Goal: Complete application form

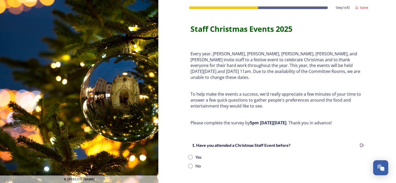
click at [188, 155] on input "radio" at bounding box center [190, 157] width 5 height 5
radio input "true"
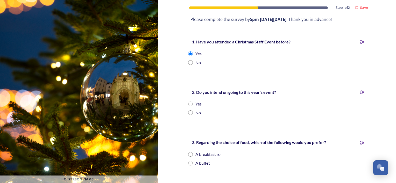
scroll to position [129, 0]
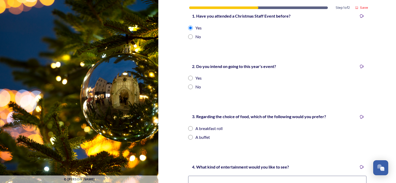
click at [188, 76] on input "radio" at bounding box center [190, 78] width 5 height 5
radio input "true"
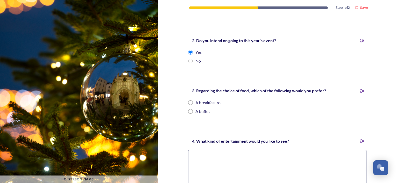
scroll to position [181, 0]
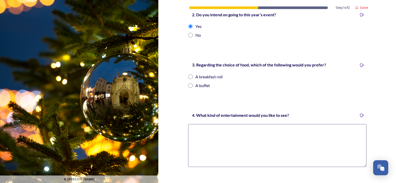
click at [189, 83] on input "radio" at bounding box center [190, 85] width 5 height 5
radio input "true"
click at [233, 133] on textarea at bounding box center [277, 145] width 178 height 43
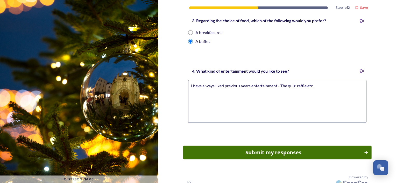
type textarea "I have always liked previous years entertainment - The quiz, raffle etc."
click at [286, 149] on div "Submit my responses" at bounding box center [273, 153] width 175 height 8
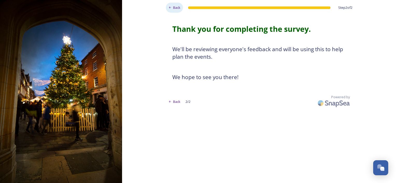
click at [177, 8] on span "Back" at bounding box center [176, 7] width 7 height 5
